Goal: Task Accomplishment & Management: Complete application form

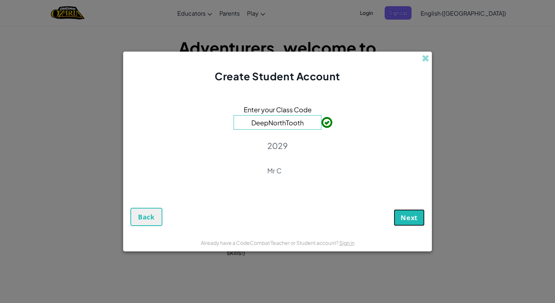
click at [405, 215] on span "Next" at bounding box center [409, 217] width 17 height 9
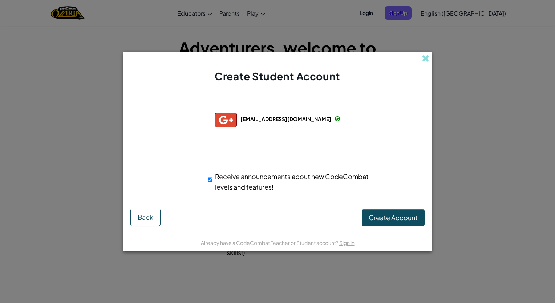
click at [206, 177] on div "Receive announcements about new CodeCombat levels and features!" at bounding box center [290, 182] width 176 height 28
click at [209, 181] on input "Receive announcements about new CodeCombat levels and features!" at bounding box center [210, 180] width 5 height 15
checkbox input "false"
click at [427, 59] on span at bounding box center [426, 59] width 8 height 8
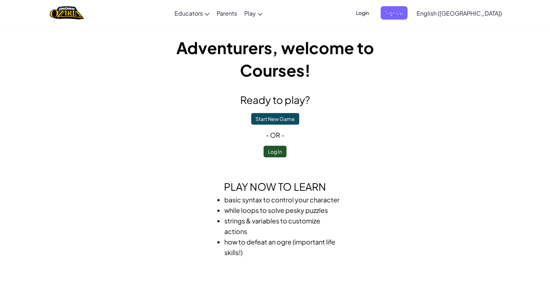
click at [373, 15] on span "Login" at bounding box center [362, 12] width 22 height 13
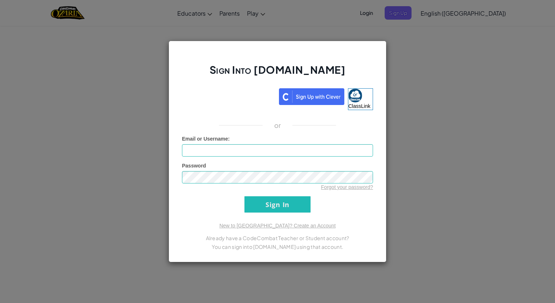
click at [510, 101] on div "Sign Into [DOMAIN_NAME] ClassLink or Unknown Error Email or Username : Password…" at bounding box center [277, 151] width 555 height 303
